Goal: Task Accomplishment & Management: Manage account settings

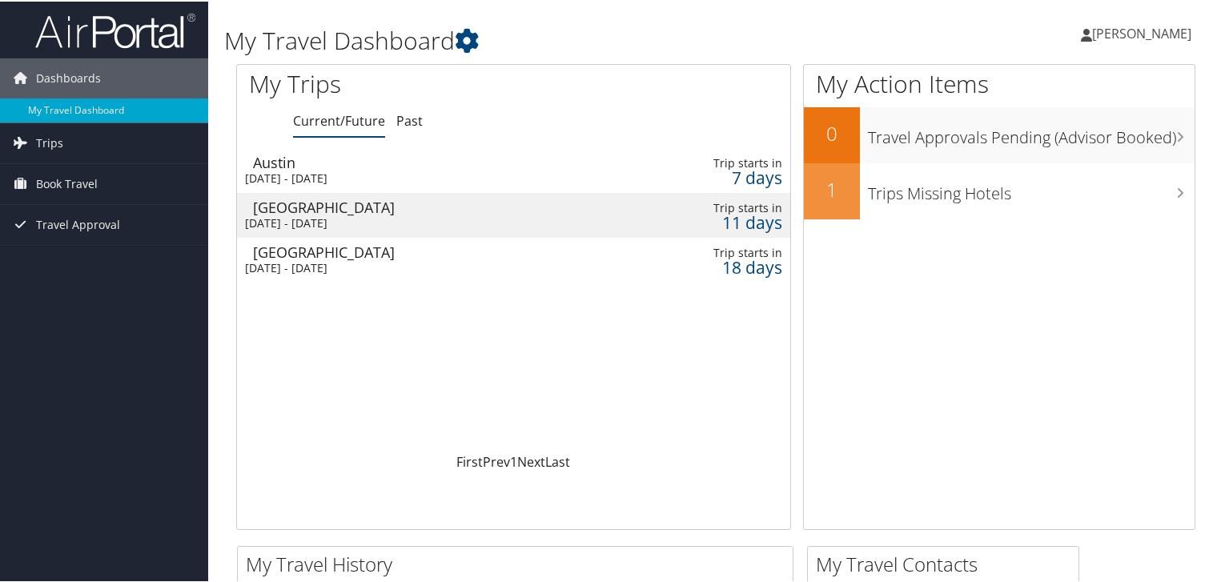
click at [296, 255] on div "Nashville" at bounding box center [434, 250] width 362 height 14
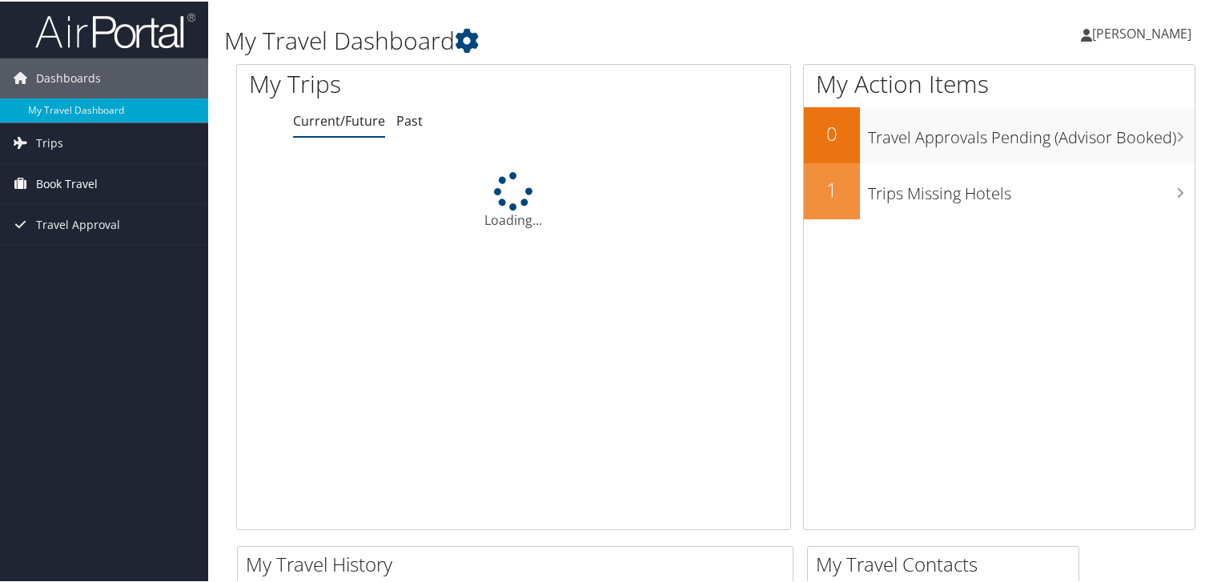
click at [64, 183] on span "Book Travel" at bounding box center [67, 183] width 62 height 40
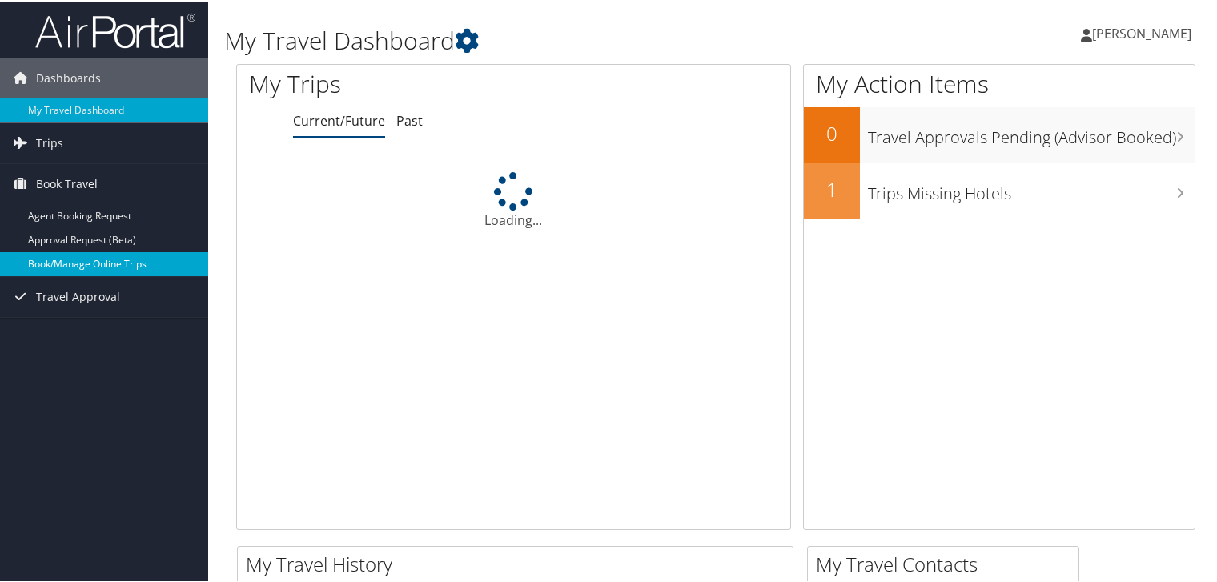
click at [86, 264] on link "Book/Manage Online Trips" at bounding box center [104, 263] width 208 height 24
